Goal: Information Seeking & Learning: Check status

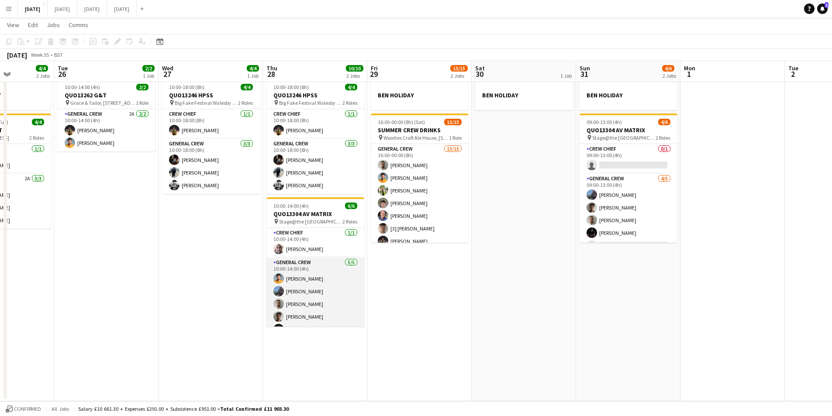
scroll to position [11, 0]
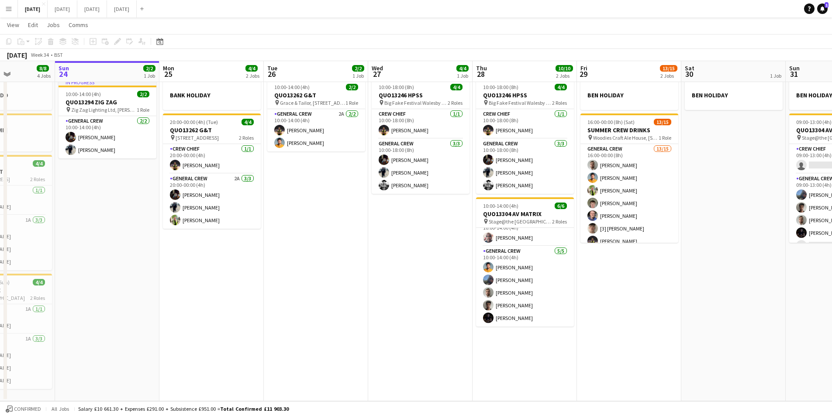
drag, startPoint x: 414, startPoint y: 279, endPoint x: 298, endPoint y: 255, distance: 119.0
click at [532, 279] on app-calendar-viewport "Fri 22 Sat 23 8/8 4 Jobs Sun 24 2/2 1 Job Mon 25 4/4 2 Jobs Tue 26 2/2 1 Job We…" at bounding box center [416, 206] width 832 height 390
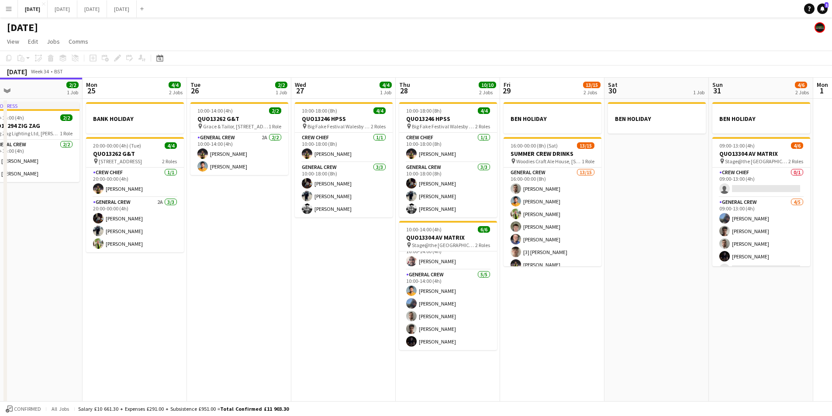
scroll to position [0, 312]
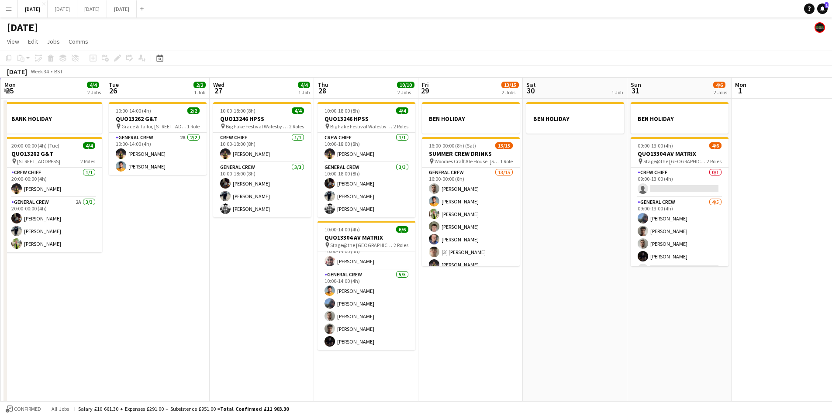
drag, startPoint x: 324, startPoint y: 272, endPoint x: 272, endPoint y: 259, distance: 53.3
click at [272, 259] on app-calendar-viewport "Fri 22 4/4 3 Jobs Sat 23 8/8 4 Jobs Sun 24 2/2 1 Job Mon 25 4/4 2 Jobs Tue 26 2…" at bounding box center [416, 251] width 832 height 347
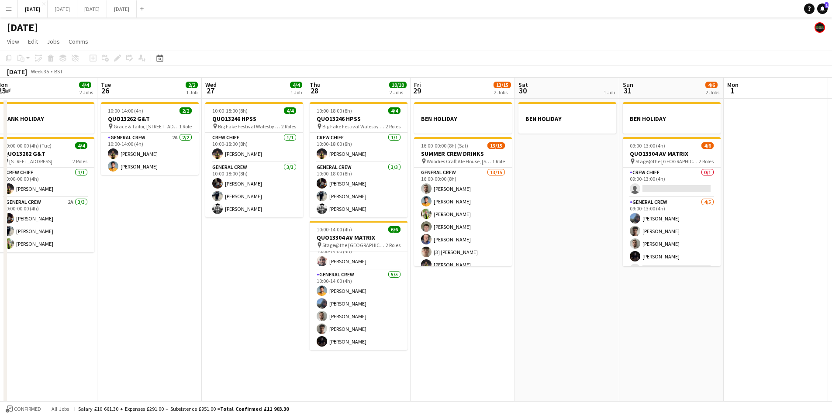
drag, startPoint x: 620, startPoint y: 288, endPoint x: 612, endPoint y: 287, distance: 7.9
click at [612, 287] on app-calendar-viewport "Fri 22 4/4 3 Jobs Sat 23 8/8 4 Jobs Sun 24 2/2 1 Job Mon 25 4/4 2 Jobs Tue 26 2…" at bounding box center [416, 251] width 832 height 347
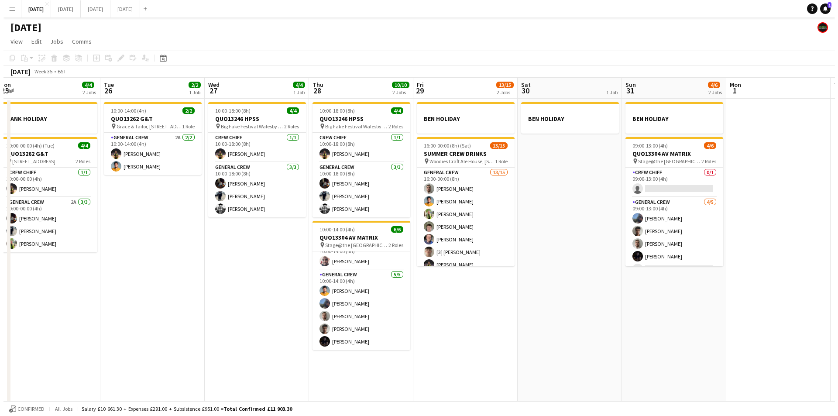
scroll to position [0, 327]
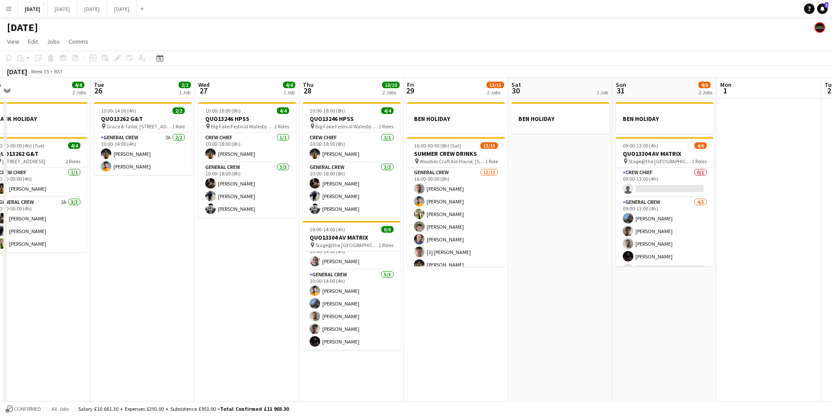
drag, startPoint x: 610, startPoint y: 285, endPoint x: 603, endPoint y: 285, distance: 7.0
click at [603, 285] on app-calendar-viewport "Fri 22 4/4 3 Jobs Sat 23 8/8 4 Jobs Sun 24 2/2 1 Job Mon 25 4/4 2 Jobs Tue 26 2…" at bounding box center [416, 251] width 832 height 347
click at [77, 13] on button "[DATE] Close" at bounding box center [63, 8] width 30 height 17
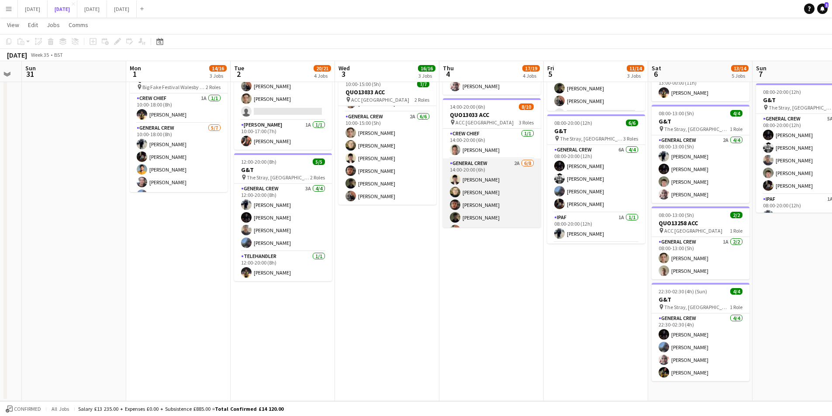
scroll to position [79, 0]
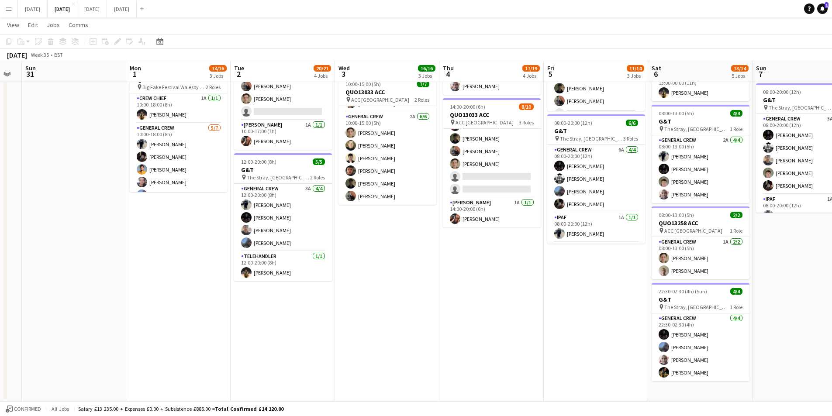
drag, startPoint x: 506, startPoint y: 267, endPoint x: 474, endPoint y: 269, distance: 31.9
click at [474, 269] on app-calendar-viewport "Thu 28 Fri 29 Sat 30 Sun 31 Mon 1 14/16 3 Jobs Tue 2 20/21 4 Jobs Wed 3 16/16 3…" at bounding box center [416, 79] width 832 height 643
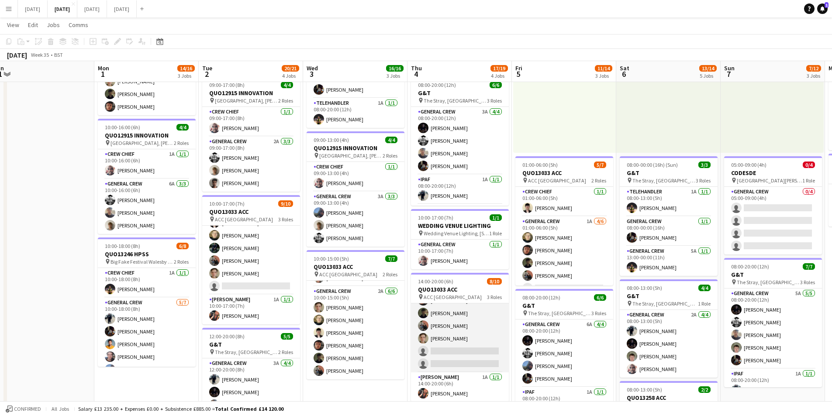
scroll to position [0, 0]
click at [471, 335] on app-card-role "General Crew 2A [DATE] 14:00-20:00 (6h) [PERSON_NAME] [PERSON_NAME] black [PERS…" at bounding box center [460, 313] width 98 height 118
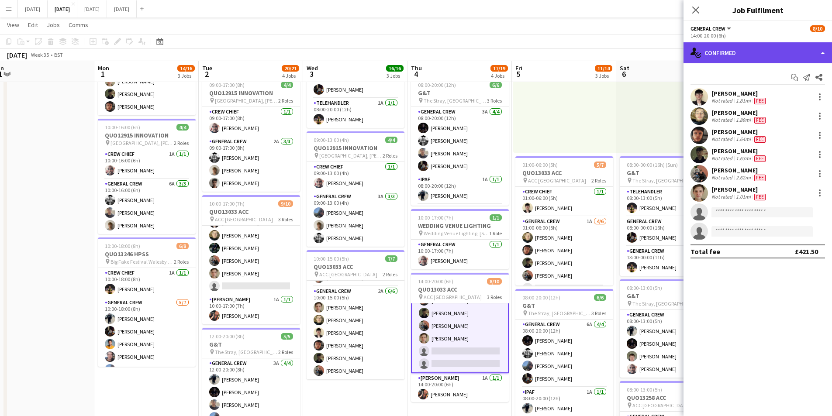
click at [745, 59] on div "single-neutral-actions-check-2 Confirmed" at bounding box center [757, 52] width 148 height 21
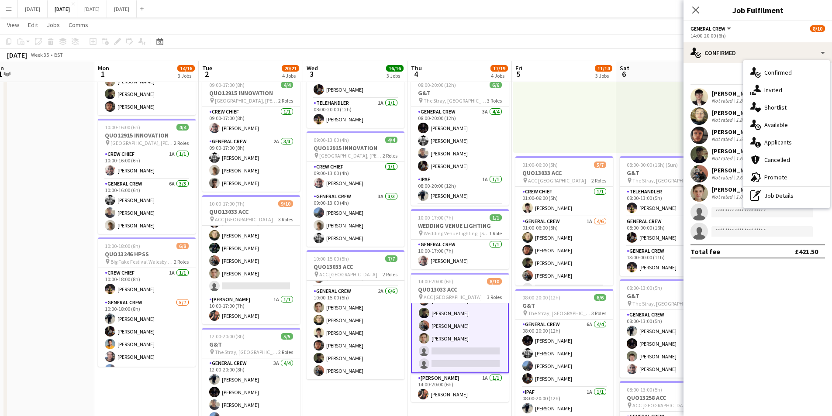
click at [783, 143] on div "single-neutral-actions-information Applicants" at bounding box center [786, 142] width 86 height 17
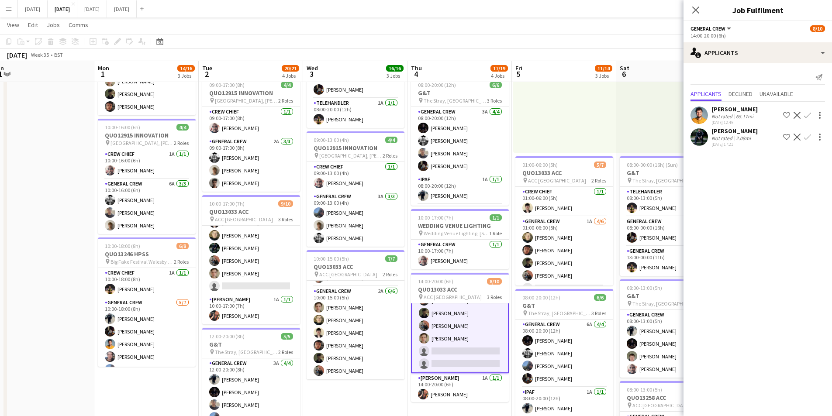
click at [693, 9] on icon "Close pop-in" at bounding box center [695, 10] width 7 height 7
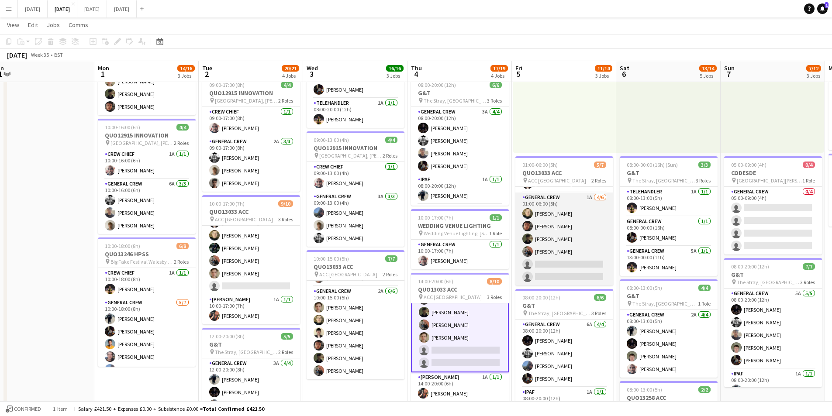
click at [576, 252] on app-card-role "General Crew 1A [DATE] 01:00-06:00 (5h) [PERSON_NAME] black [PERSON_NAME] [PERS…" at bounding box center [564, 239] width 98 height 93
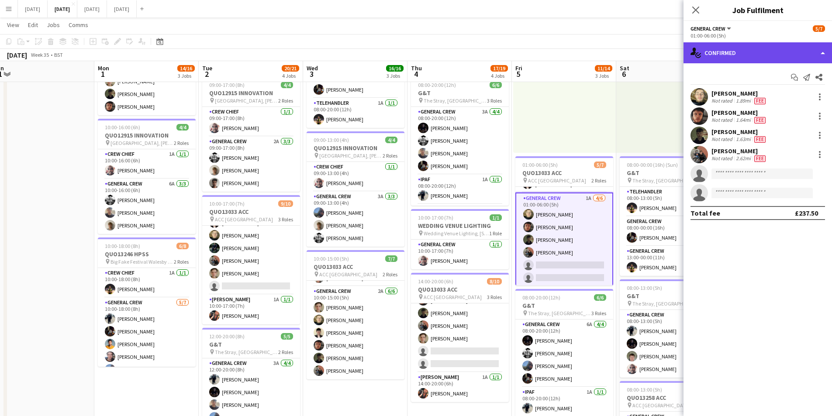
click at [766, 57] on div "single-neutral-actions-check-2 Confirmed" at bounding box center [757, 52] width 148 height 21
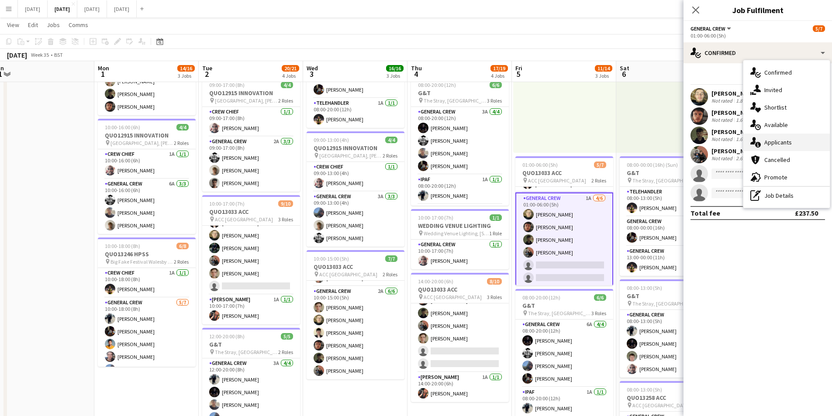
click at [788, 144] on div "single-neutral-actions-information Applicants" at bounding box center [786, 142] width 86 height 17
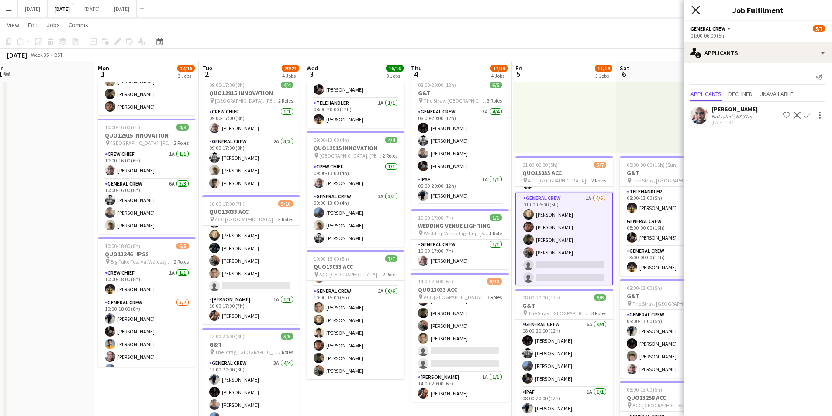
click at [695, 10] on icon at bounding box center [695, 10] width 8 height 8
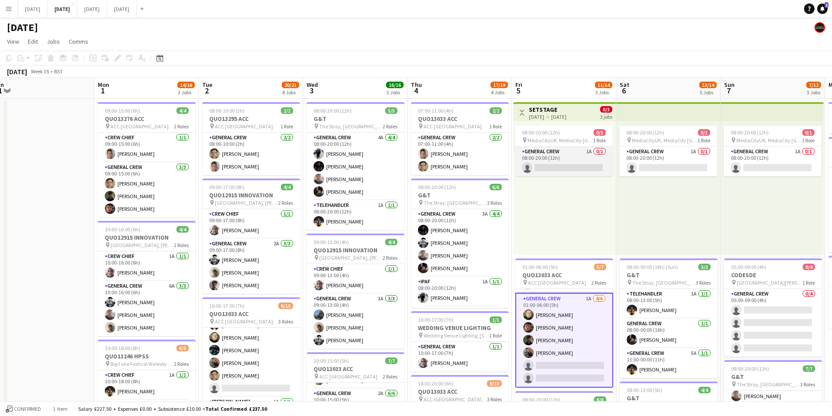
click at [574, 165] on app-card-role "General Crew 1A 0/1 08:00-20:00 (12h) single-neutral-actions" at bounding box center [564, 162] width 98 height 30
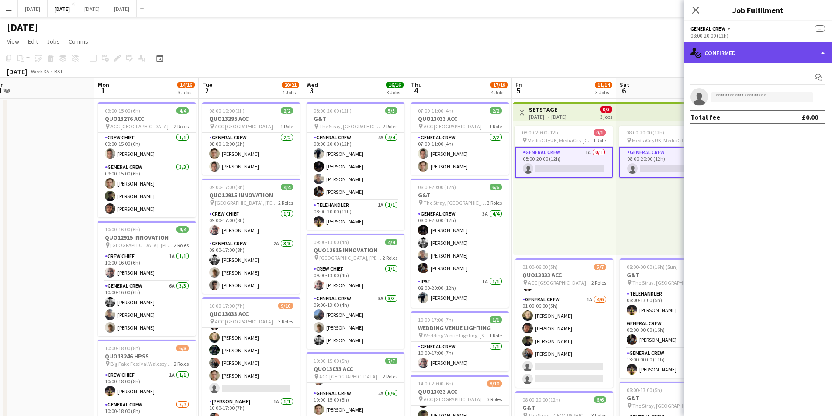
click at [757, 52] on div "single-neutral-actions-check-2 Confirmed" at bounding box center [757, 52] width 148 height 21
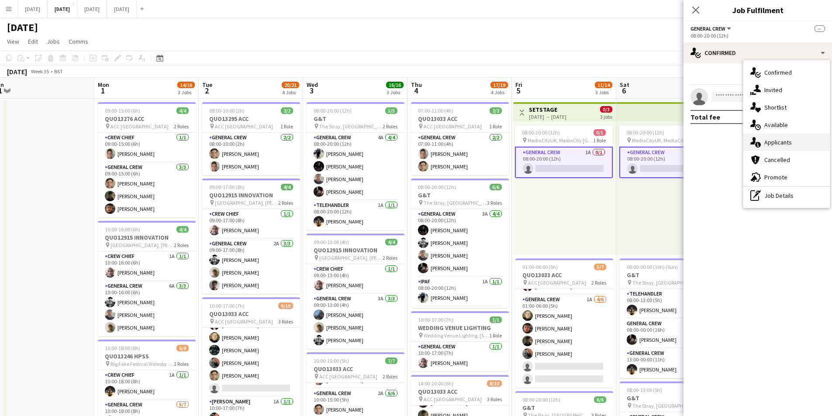
click at [787, 140] on div "single-neutral-actions-information Applicants" at bounding box center [786, 142] width 86 height 17
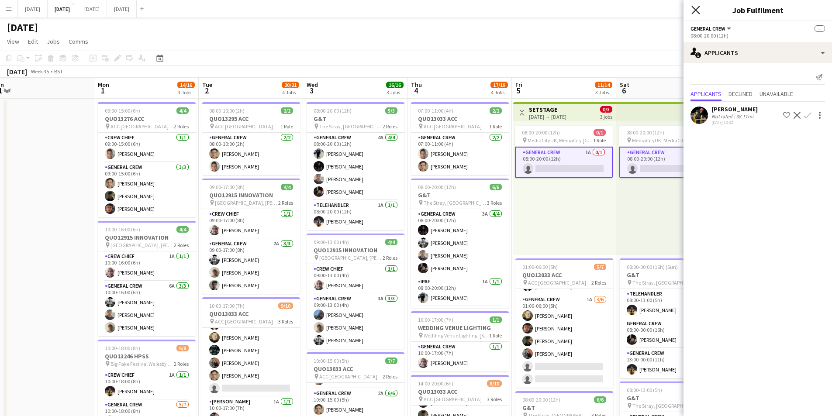
click at [695, 8] on icon "Close pop-in" at bounding box center [695, 10] width 8 height 8
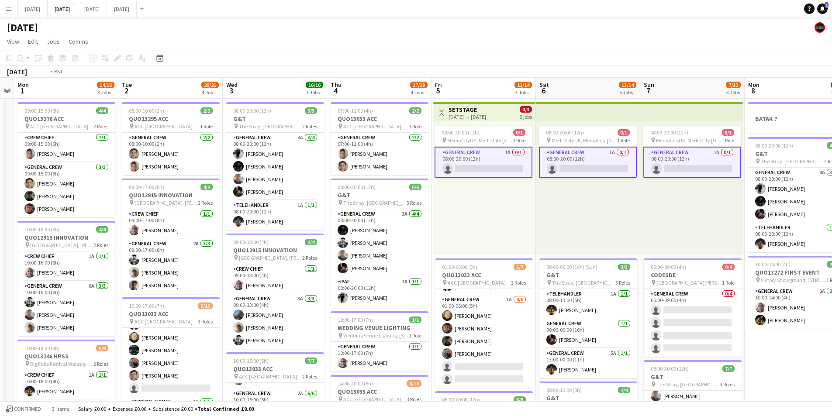
drag, startPoint x: 704, startPoint y: 231, endPoint x: 545, endPoint y: 213, distance: 160.0
click at [545, 213] on app-calendar-viewport "Fri 29 Sat 30 Sun 31 Mon 1 14/16 3 Jobs Tue 2 20/21 4 Jobs Wed 3 16/16 3 Jobs T…" at bounding box center [416, 378] width 832 height 600
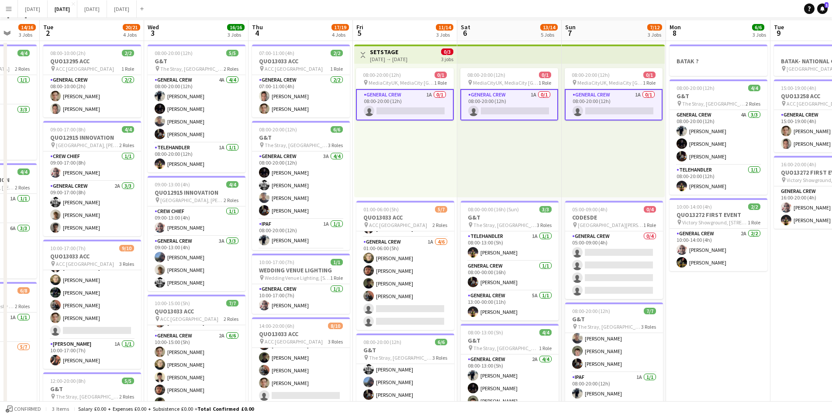
click at [566, 316] on app-calendar-viewport "Sat 30 Sun 31 Mon 1 14/16 3 Jobs Tue 2 20/21 4 Jobs Wed 3 16/16 3 Jobs Thu 4 17…" at bounding box center [416, 320] width 832 height 600
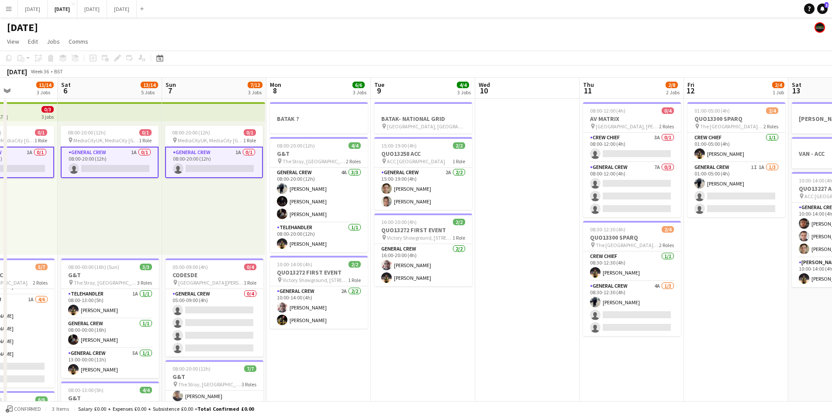
click at [494, 314] on app-calendar-viewport "Mon 1 14/16 3 Jobs Tue 2 20/21 4 Jobs Wed 3 16/16 3 Jobs Thu 4 17/19 4 Jobs Fri…" at bounding box center [416, 378] width 832 height 600
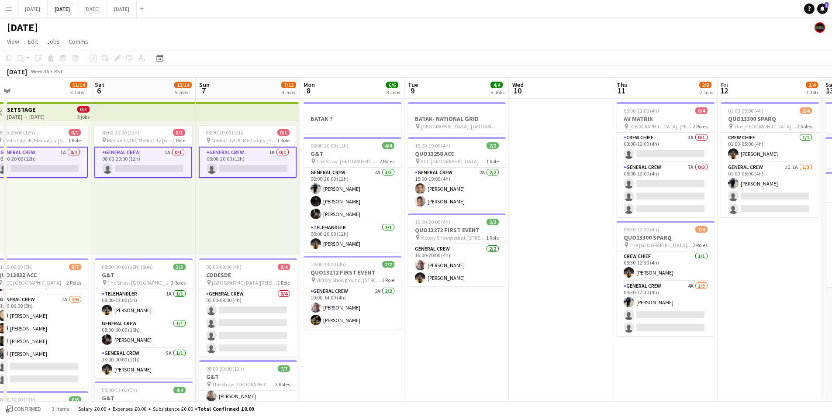
drag, startPoint x: 566, startPoint y: 319, endPoint x: 451, endPoint y: 309, distance: 115.2
click at [452, 309] on app-calendar-viewport "Wed 3 16/16 3 Jobs Thu 4 17/19 4 Jobs Fri 5 11/14 3 Jobs Sat 6 13/14 5 Jobs Sun…" at bounding box center [416, 378] width 832 height 600
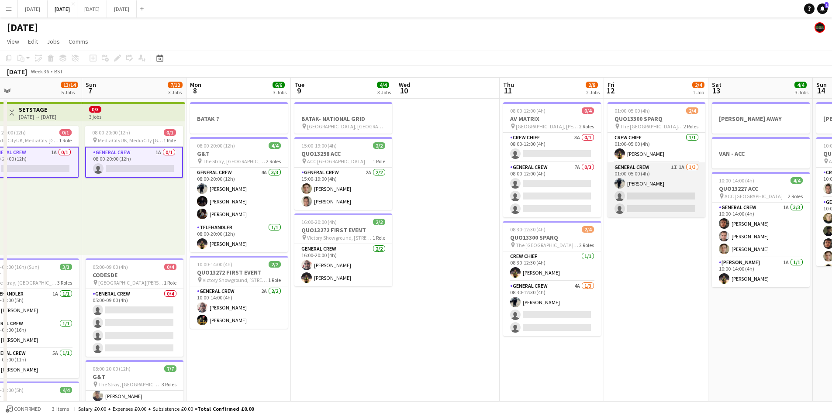
click at [654, 193] on app-card-role "General Crew 1I 1A [DATE] 01:00-05:00 (4h) [PERSON_NAME] single-neutral-actions…" at bounding box center [656, 189] width 98 height 55
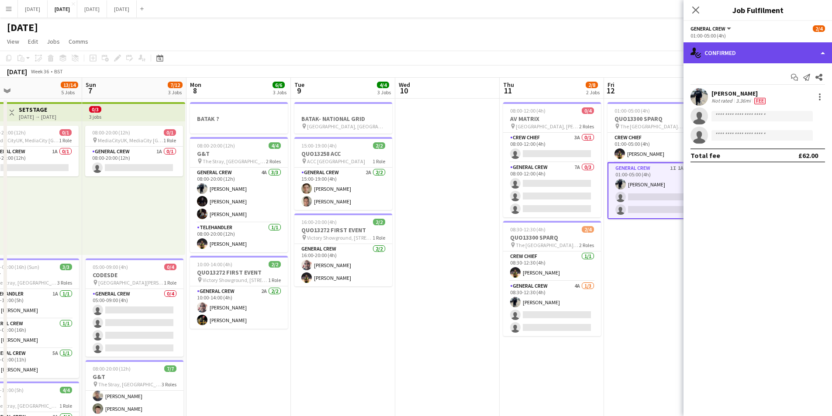
click at [779, 57] on div "single-neutral-actions-check-2 Confirmed" at bounding box center [757, 52] width 148 height 21
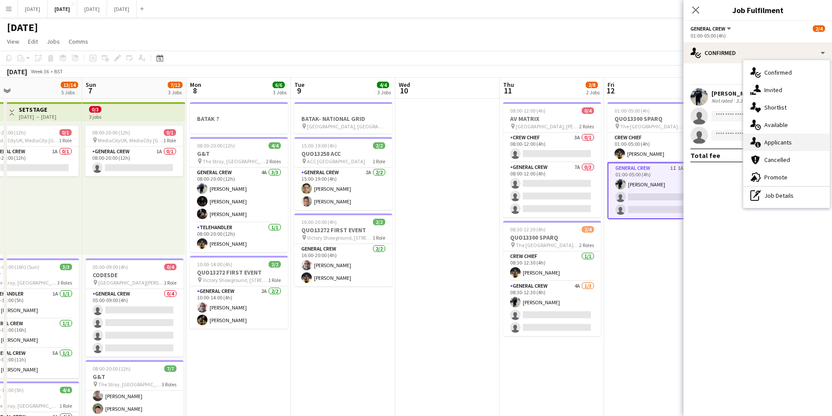
click at [783, 145] on div "single-neutral-actions-information Applicants" at bounding box center [786, 142] width 86 height 17
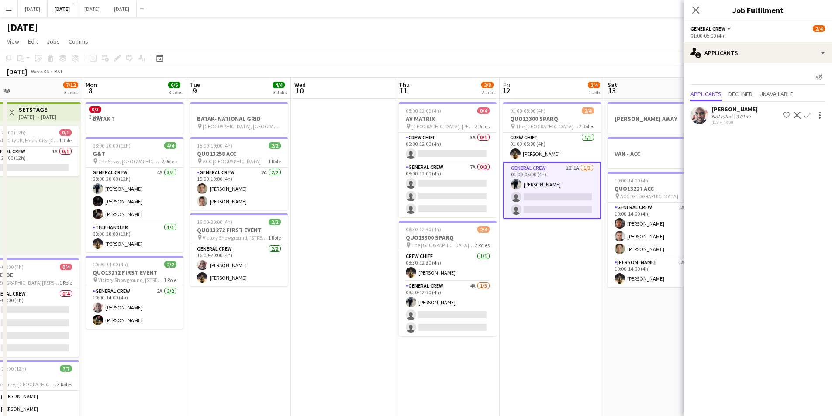
drag, startPoint x: 634, startPoint y: 290, endPoint x: 694, endPoint y: 28, distance: 268.8
click at [572, 276] on app-calendar-viewport "Thu 4 17/19 4 Jobs Fri 5 11/14 3 Jobs Sat 6 13/14 5 Jobs Sun 7 7/12 3 Jobs Mon …" at bounding box center [416, 378] width 832 height 600
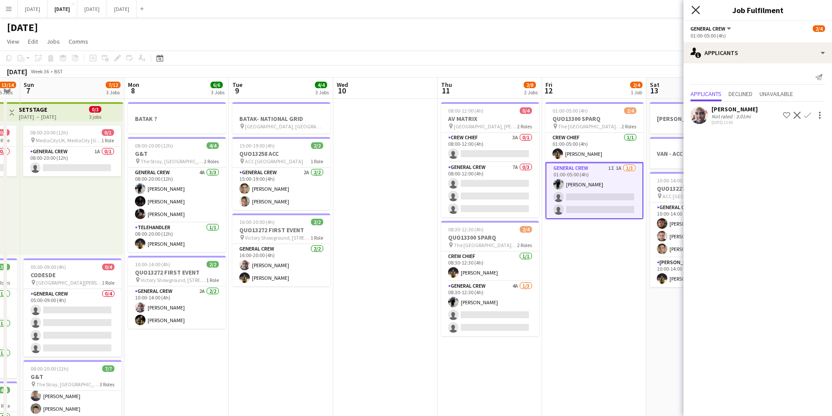
click at [698, 8] on icon "Close pop-in" at bounding box center [695, 10] width 8 height 8
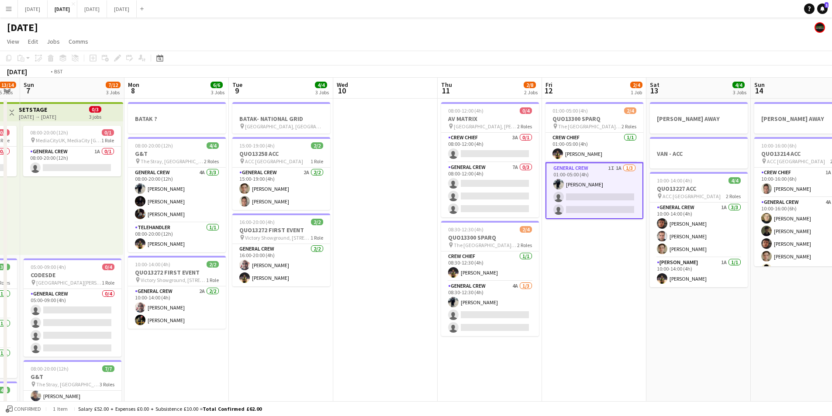
drag, startPoint x: 762, startPoint y: 330, endPoint x: 510, endPoint y: 305, distance: 253.7
click at [510, 305] on app-calendar-viewport "Thu 4 17/19 4 Jobs Fri 5 11/14 3 Jobs Sat 6 13/14 5 Jobs Sun 7 7/12 3 Jobs Mon …" at bounding box center [416, 378] width 832 height 600
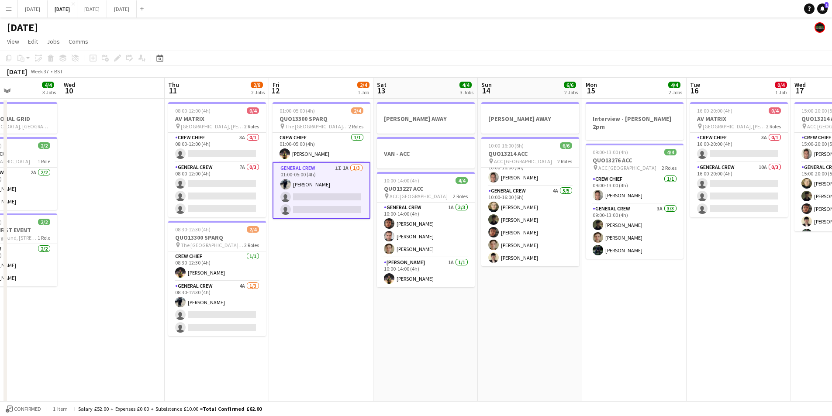
drag, startPoint x: 743, startPoint y: 276, endPoint x: 570, endPoint y: 287, distance: 173.3
click at [570, 287] on app-calendar-viewport "Sun 7 7/12 3 Jobs Mon 8 6/6 3 Jobs Tue 9 4/4 3 Jobs Wed 10 Thu 11 2/8 2 Jobs Fr…" at bounding box center [416, 378] width 832 height 600
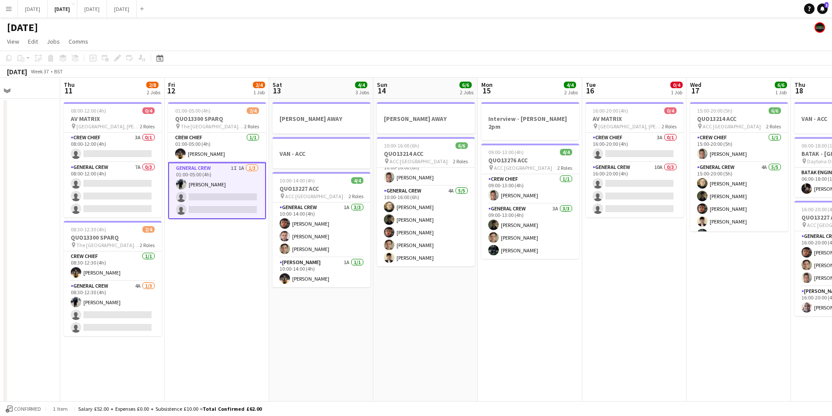
scroll to position [0, 301]
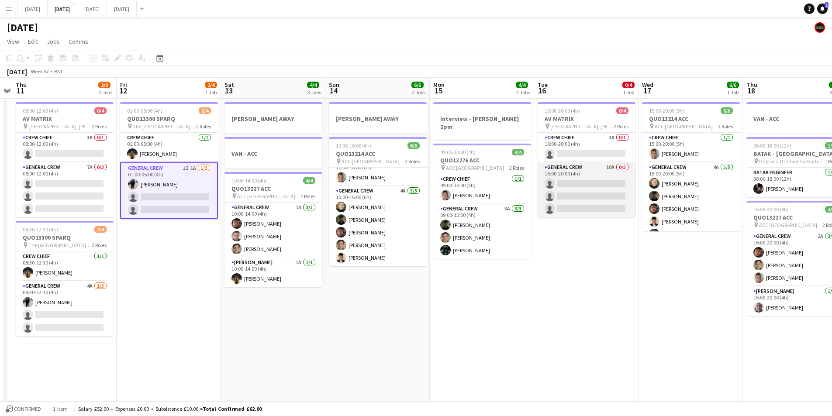
click at [592, 199] on app-card-role "General Crew 10A 0/3 16:00-20:00 (4h) single-neutral-actions single-neutral-act…" at bounding box center [587, 189] width 98 height 55
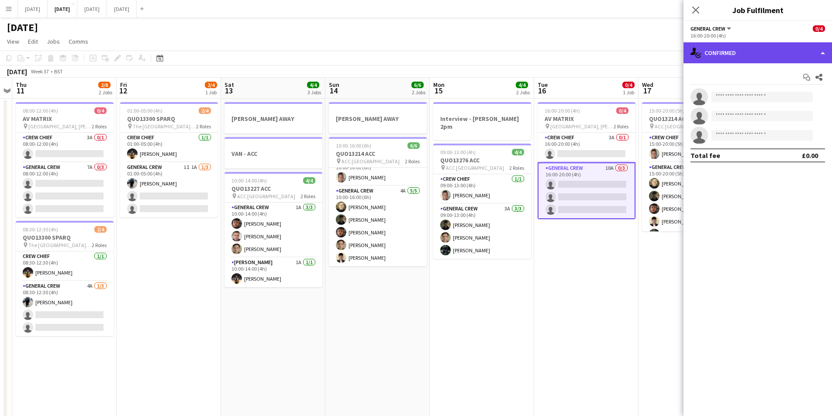
click at [776, 52] on div "single-neutral-actions-check-2 Confirmed" at bounding box center [757, 52] width 148 height 21
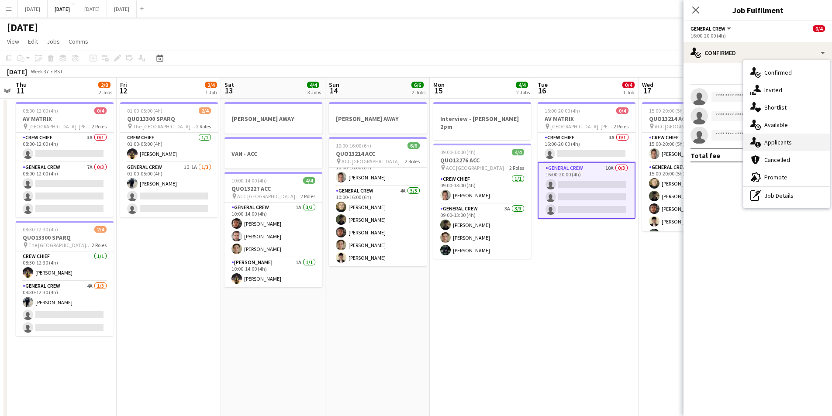
click at [787, 145] on div "single-neutral-actions-information Applicants" at bounding box center [786, 142] width 86 height 17
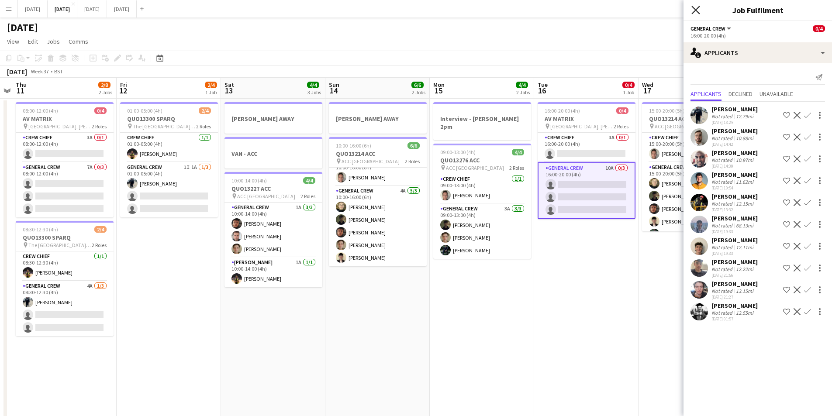
click at [697, 10] on icon "Close pop-in" at bounding box center [695, 10] width 8 height 8
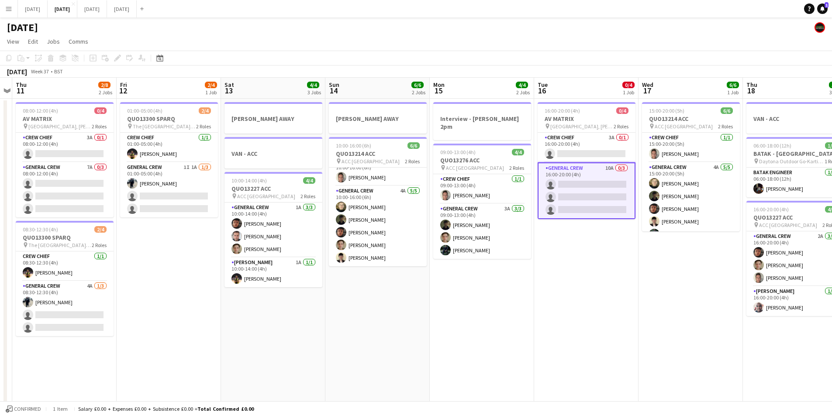
drag, startPoint x: 714, startPoint y: 275, endPoint x: 508, endPoint y: 263, distance: 206.0
click at [515, 263] on app-calendar-viewport "Mon 8 6/6 3 Jobs Tue 9 4/4 3 Jobs Wed 10 Thu 11 2/8 2 Jobs Fri 12 2/4 1 Job Sat…" at bounding box center [416, 378] width 832 height 600
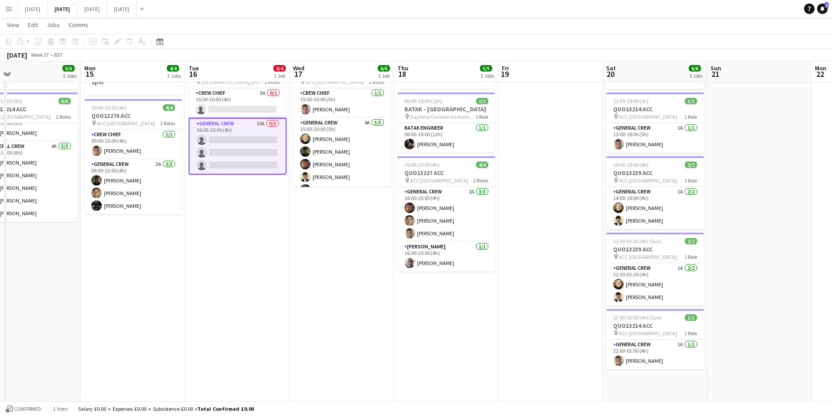
scroll to position [0, 255]
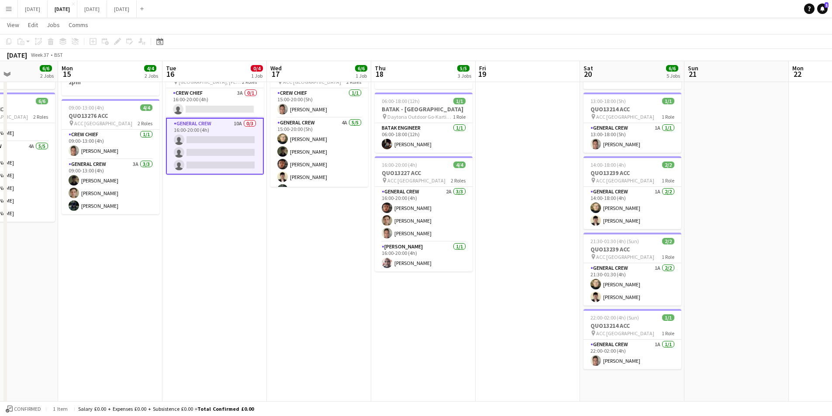
drag, startPoint x: 683, startPoint y: 324, endPoint x: 515, endPoint y: 305, distance: 168.8
click at [515, 305] on app-calendar-viewport "Fri 12 2/4 1 Job Sat 13 4/4 3 Jobs Sun 14 6/6 2 Jobs Mon 15 4/4 2 Jobs Tue 16 0…" at bounding box center [416, 311] width 832 height 643
drag, startPoint x: 397, startPoint y: 317, endPoint x: 429, endPoint y: 315, distance: 32.3
click at [832, 328] on html "Menu Boards Boards Boards All jobs Status Workforce Workforce My Workforce Recr…" at bounding box center [416, 302] width 832 height 692
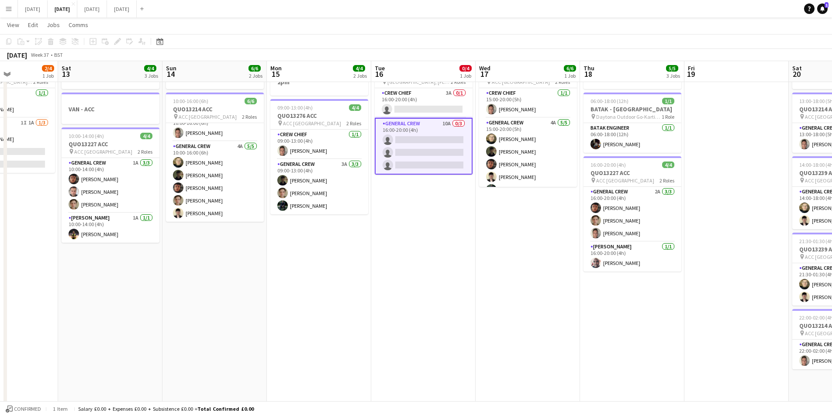
click at [718, 325] on app-calendar-viewport "Wed 10 Thu 11 2/8 2 Jobs Fri 12 2/4 1 Job Sat 13 4/4 3 Jobs Sun 14 6/6 2 Jobs M…" at bounding box center [416, 311] width 832 height 643
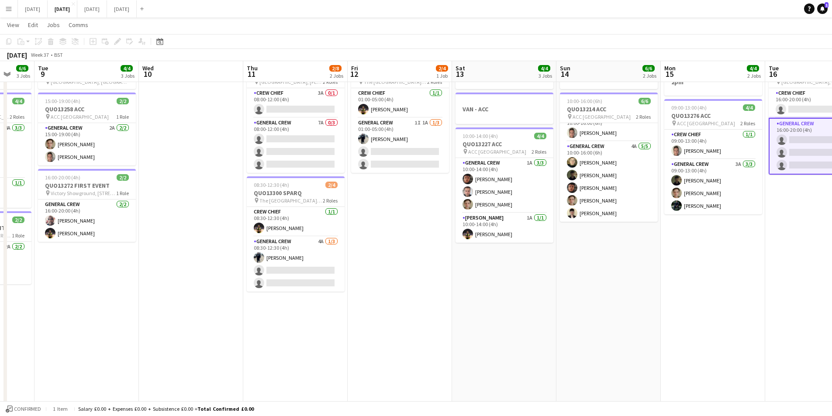
drag, startPoint x: 309, startPoint y: 332, endPoint x: 624, endPoint y: 317, distance: 315.2
click at [595, 346] on app-calendar-viewport "Mon 8 6/6 3 Jobs Tue 9 4/4 3 Jobs Wed 10 Thu 11 2/8 2 Jobs Fri 12 2/4 1 Job Sat…" at bounding box center [416, 311] width 832 height 643
click at [638, 330] on app-calendar-viewport "Mon 8 6/6 3 Jobs Tue 9 4/4 3 Jobs Wed 10 Thu 11 2/8 2 Jobs Fri 12 2/4 1 Job Sat…" at bounding box center [416, 311] width 832 height 643
click at [624, 317] on app-calendar-viewport "Mon 8 6/6 3 Jobs Tue 9 4/4 3 Jobs Wed 10 Thu 11 2/8 2 Jobs Fri 12 2/4 1 Job Sat…" at bounding box center [416, 311] width 832 height 643
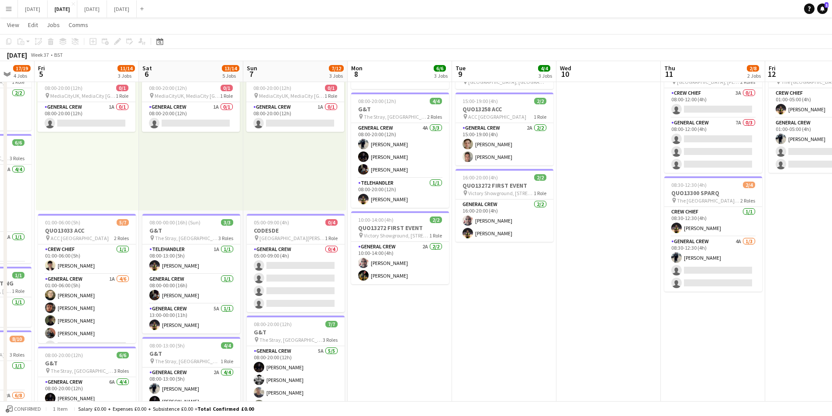
click at [758, 324] on app-calendar-viewport "Thu 4 17/19 4 Jobs Fri 5 11/14 3 Jobs Sat 6 13/14 5 Jobs Sun 7 7/12 3 Jobs Mon …" at bounding box center [416, 311] width 832 height 643
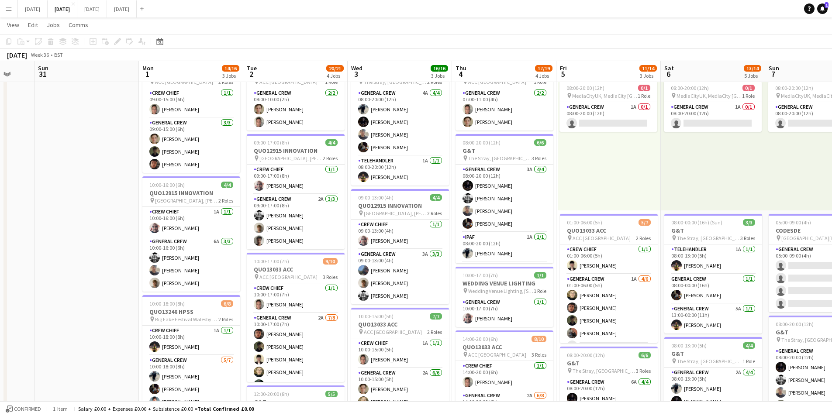
scroll to position [0, 213]
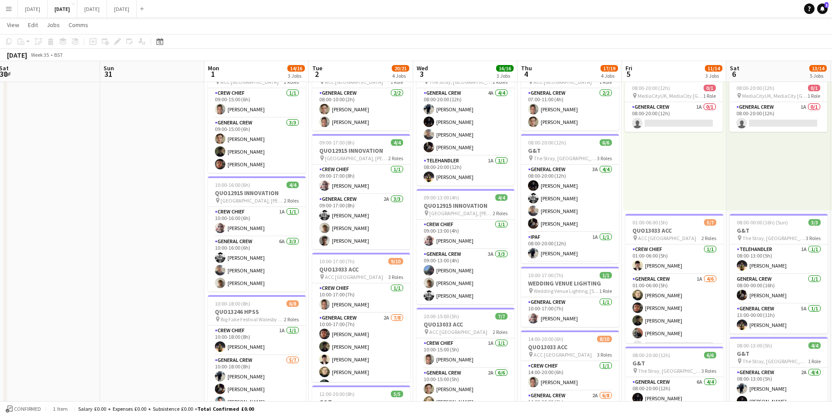
drag, startPoint x: 236, startPoint y: 260, endPoint x: 420, endPoint y: 259, distance: 183.8
click at [413, 262] on app-calendar-viewport "Thu 28 Fri 29 Sat 30 Sun 31 Mon 1 14/16 3 Jobs Tue 2 20/21 4 Jobs Wed 3 16/16 3…" at bounding box center [416, 311] width 832 height 643
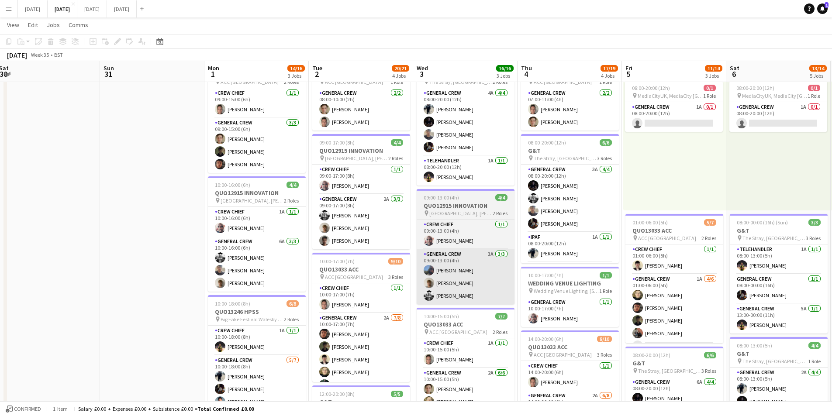
scroll to position [0, 245]
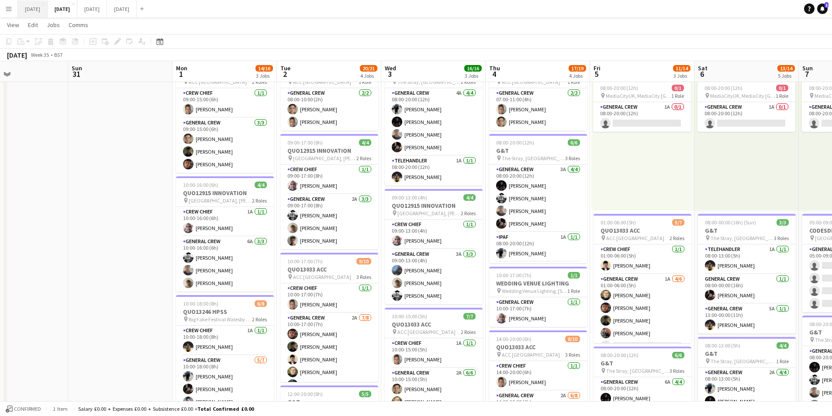
click at [31, 5] on button "[DATE] Close" at bounding box center [33, 8] width 30 height 17
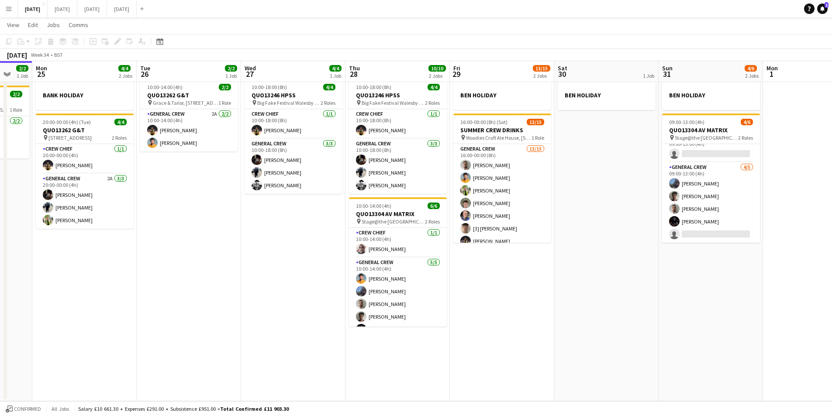
drag, startPoint x: 472, startPoint y: 302, endPoint x: 549, endPoint y: 310, distance: 76.8
click at [548, 310] on app-calendar-viewport "Fri 22 4/4 3 Jobs Sat 23 8/8 4 Jobs Sun 24 2/2 1 Job Mon 25 4/4 2 Jobs Tue 26 2…" at bounding box center [416, 206] width 832 height 390
